Goal: Task Accomplishment & Management: Use online tool/utility

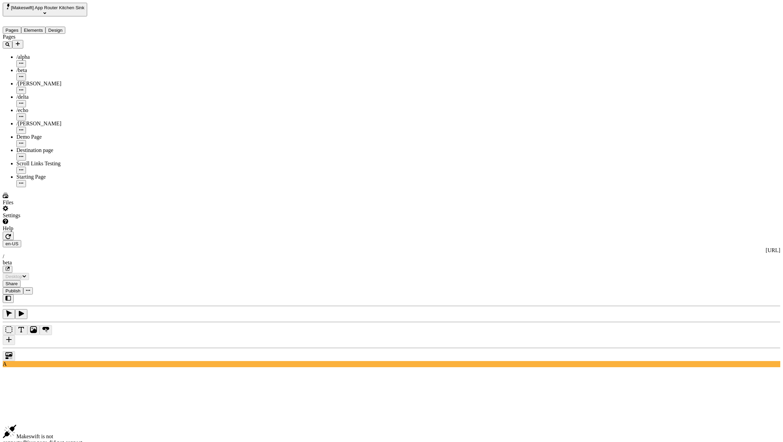
click at [53, 187] on div "Pages /alpha /beta /charlie /delta /echo /romeo Demo Page Destination page Scro…" at bounding box center [50, 110] width 95 height 153
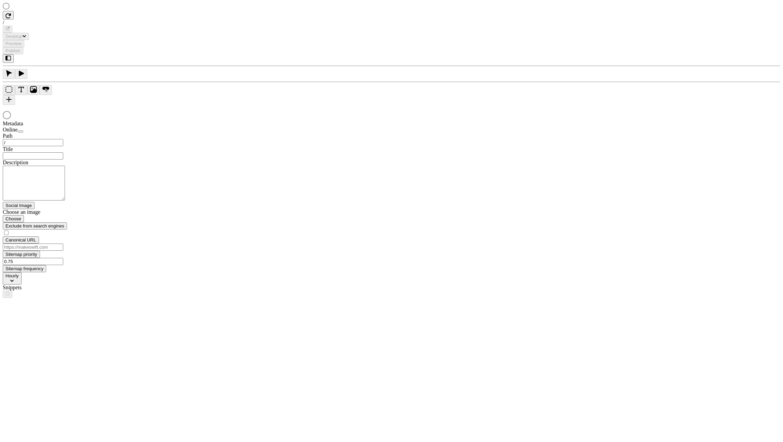
type input "/beta"
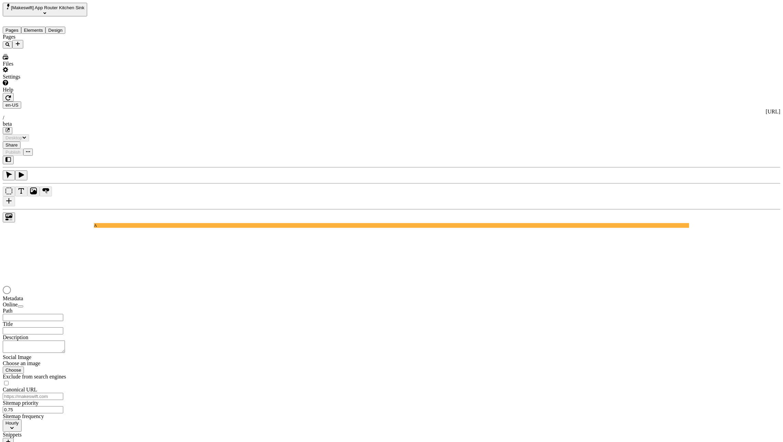
type input "/beta"
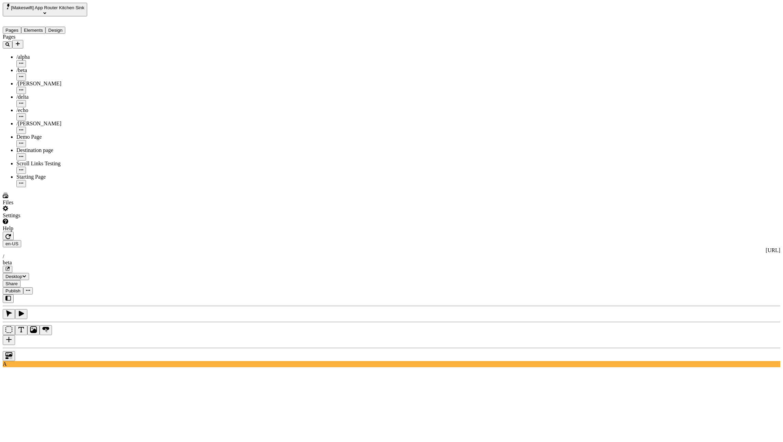
click at [15, 335] on button "button" at bounding box center [9, 340] width 12 height 10
click at [11, 234] on icon "button" at bounding box center [7, 236] width 5 height 5
click at [15, 335] on button "button" at bounding box center [9, 340] width 12 height 10
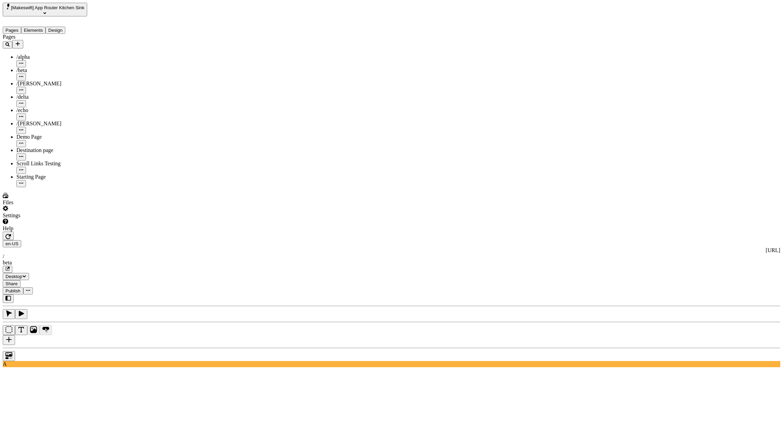
click at [11, 234] on icon "button" at bounding box center [7, 236] width 5 height 5
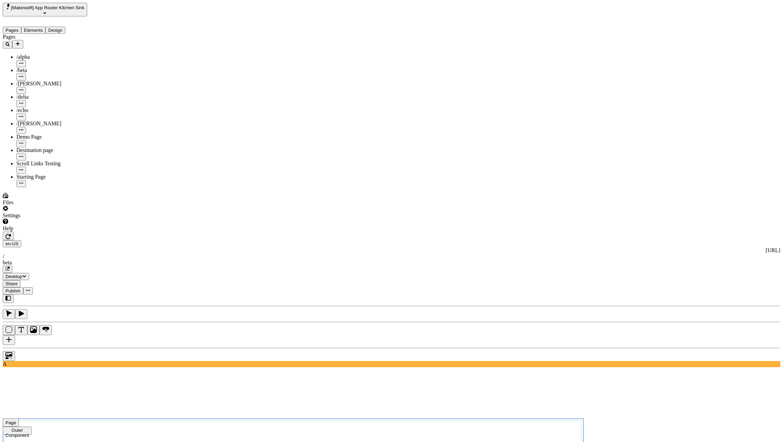
click at [15, 335] on button "button" at bounding box center [9, 340] width 12 height 10
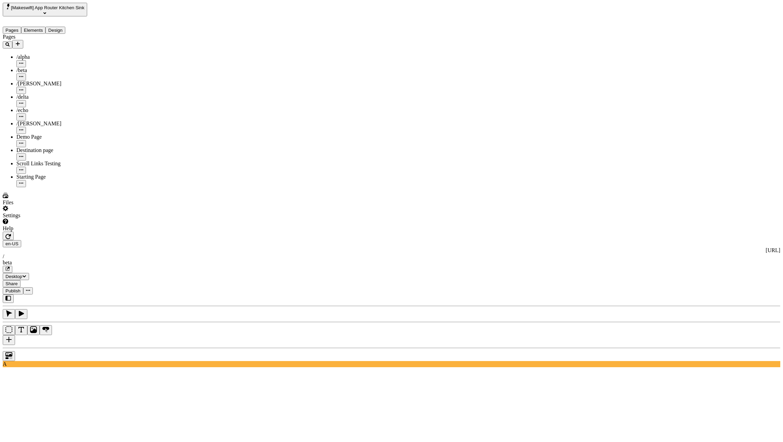
click at [15, 335] on button "button" at bounding box center [9, 340] width 12 height 10
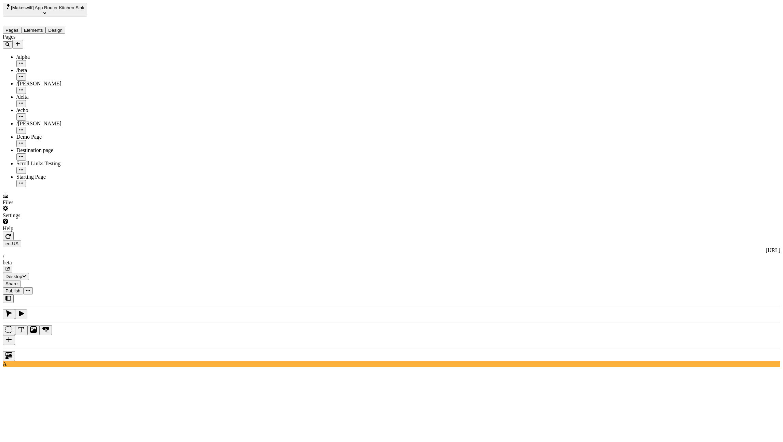
click at [15, 335] on button "button" at bounding box center [9, 340] width 12 height 10
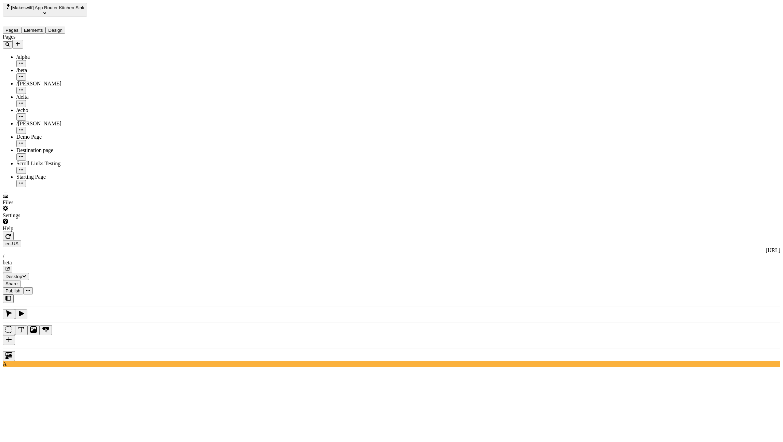
click at [15, 335] on button "button" at bounding box center [9, 340] width 12 height 10
click at [14, 232] on button "button" at bounding box center [8, 236] width 11 height 9
click at [15, 335] on button "button" at bounding box center [9, 340] width 12 height 10
click at [11, 234] on icon "button" at bounding box center [7, 236] width 5 height 5
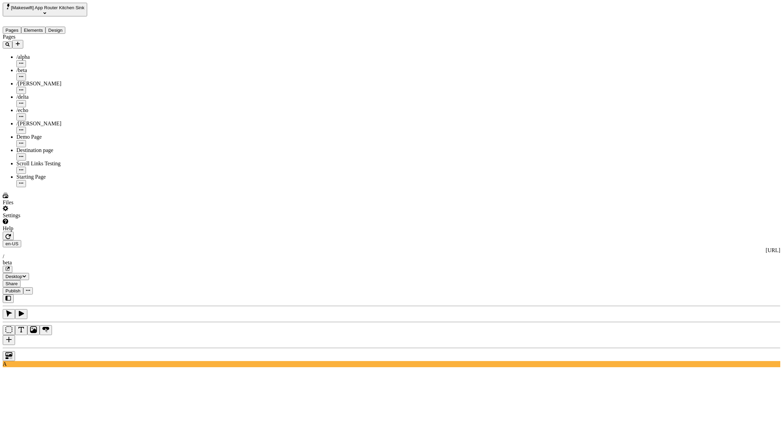
click at [15, 335] on button "button" at bounding box center [9, 340] width 12 height 10
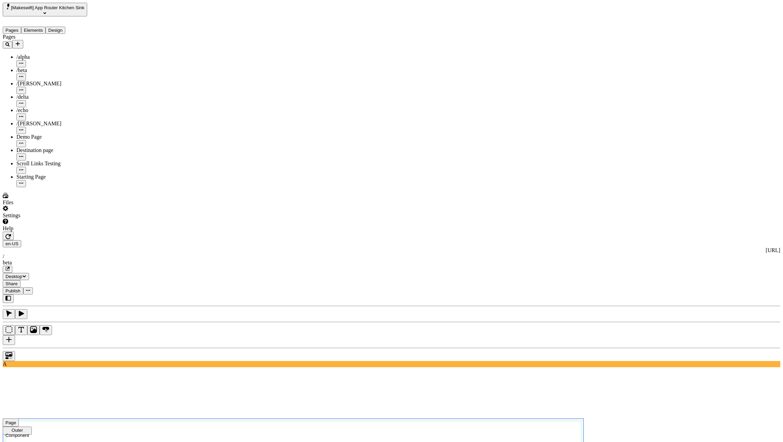
click at [18, 174] on div "Starting Page" at bounding box center [56, 177] width 81 height 6
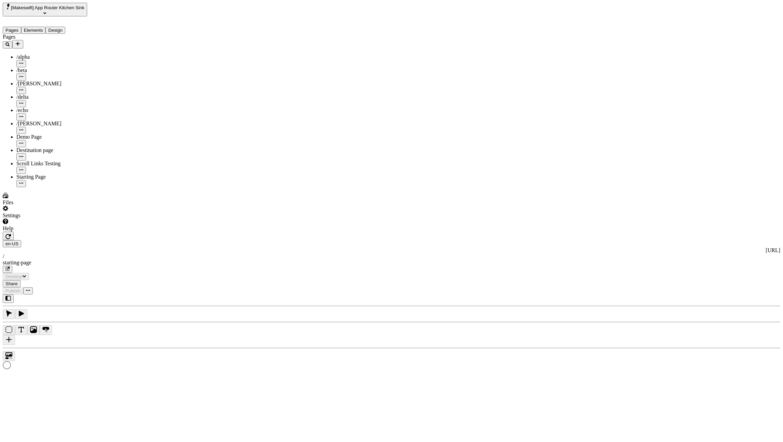
type input "/starting-page"
